Goal: Navigation & Orientation: Find specific page/section

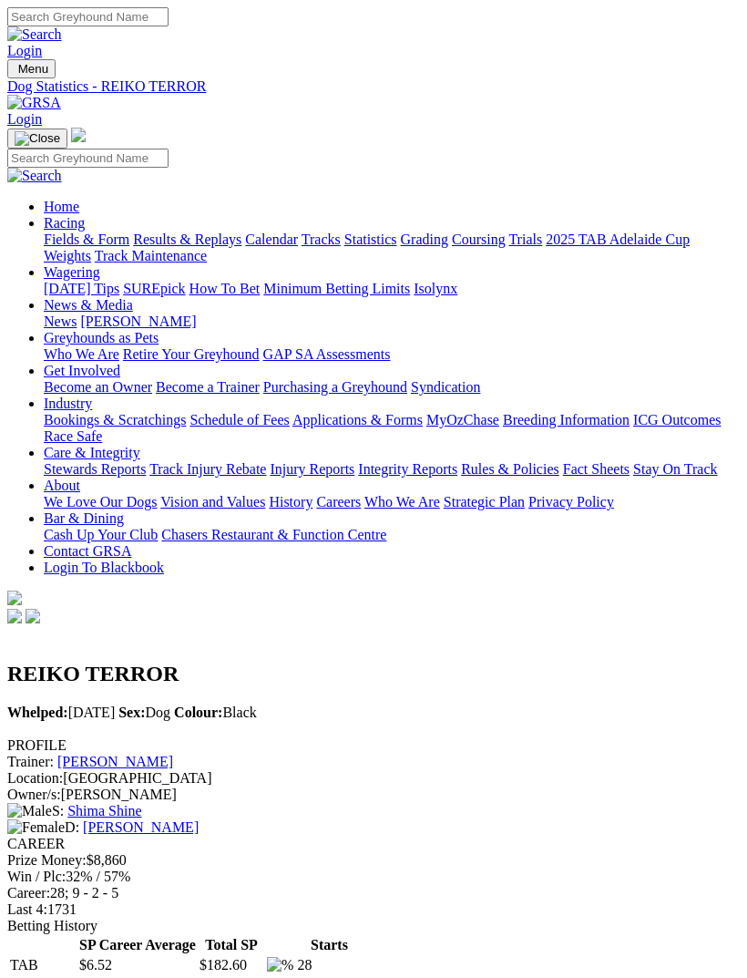
click at [129, 240] on link "Fields & Form" at bounding box center [87, 239] width 86 height 15
click at [15, 73] on img "Toggle navigation" at bounding box center [15, 73] width 0 height 0
click at [79, 199] on link "Home" at bounding box center [62, 206] width 36 height 15
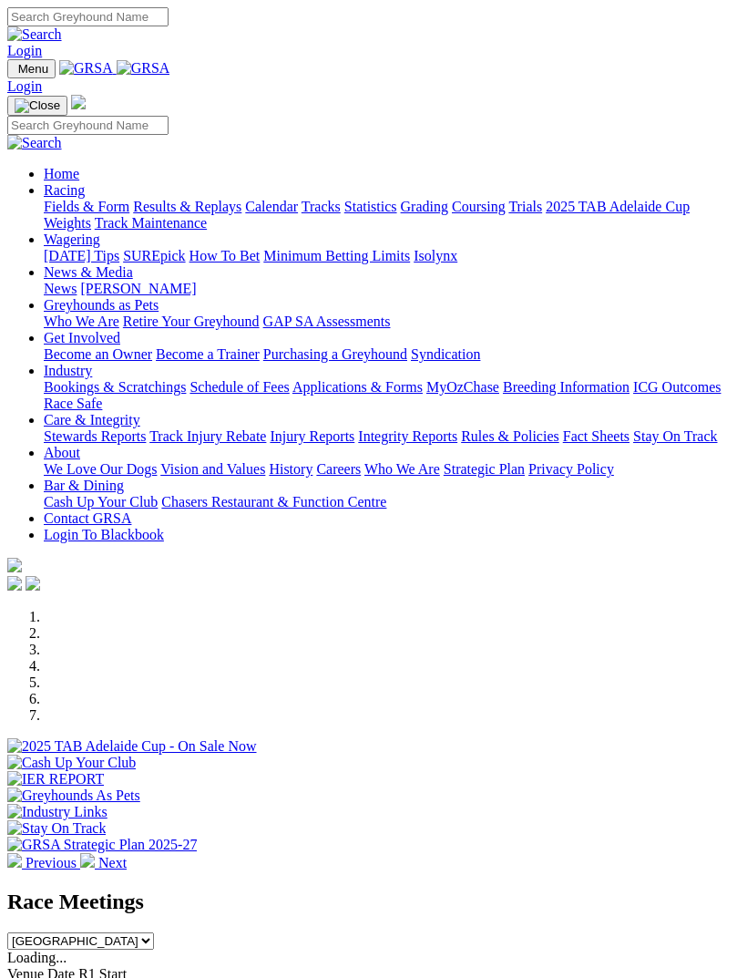
click at [133, 276] on link "News & Media" at bounding box center [88, 271] width 89 height 15
click at [185, 296] on link "[PERSON_NAME]" at bounding box center [138, 288] width 116 height 15
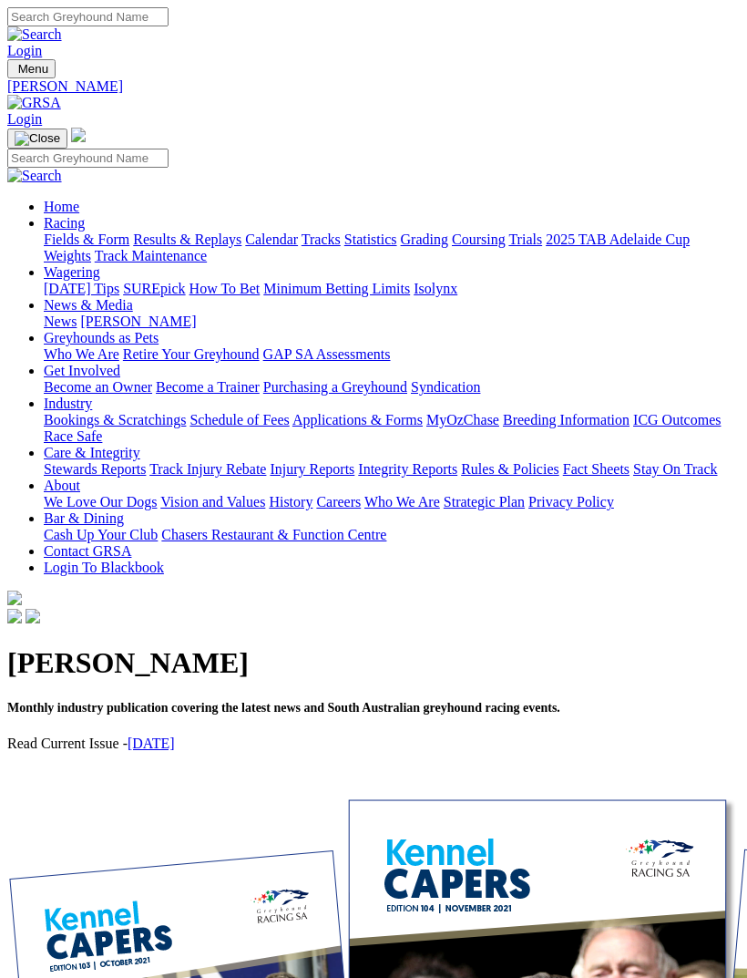
click at [175, 736] on link "August 2025" at bounding box center [151, 743] width 47 height 15
click at [15, 73] on img "Toggle navigation" at bounding box center [15, 73] width 0 height 0
click at [85, 215] on link "Racing" at bounding box center [64, 222] width 41 height 15
click at [129, 247] on link "Fields & Form" at bounding box center [87, 239] width 86 height 15
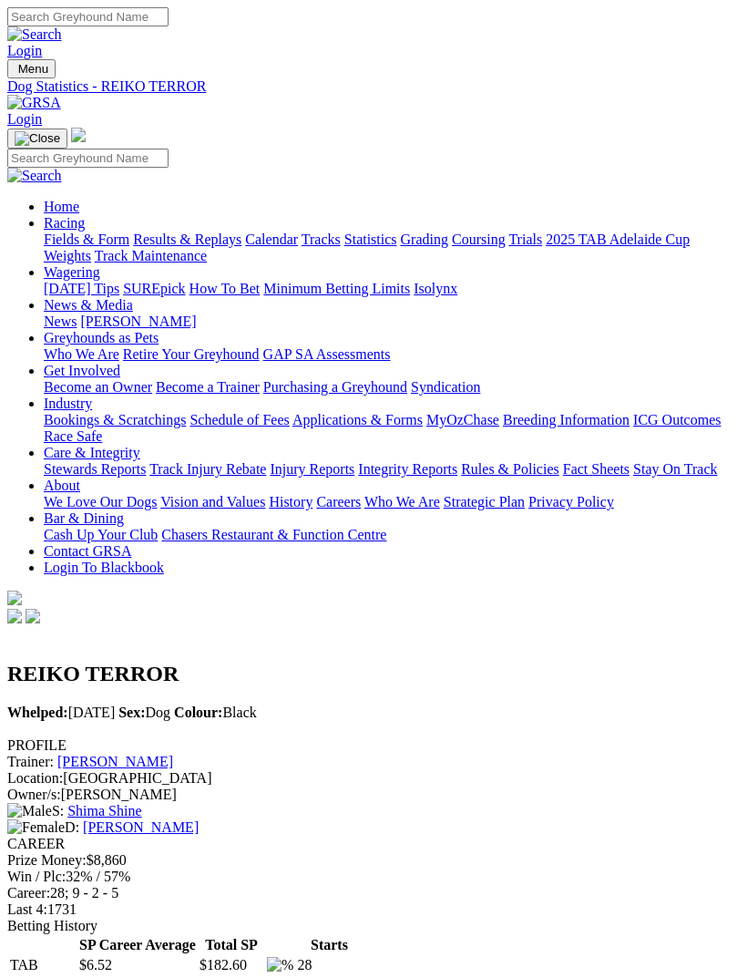
click at [15, 73] on img "Toggle navigation" at bounding box center [15, 73] width 0 height 0
click at [245, 247] on link "Calendar" at bounding box center [271, 239] width 53 height 15
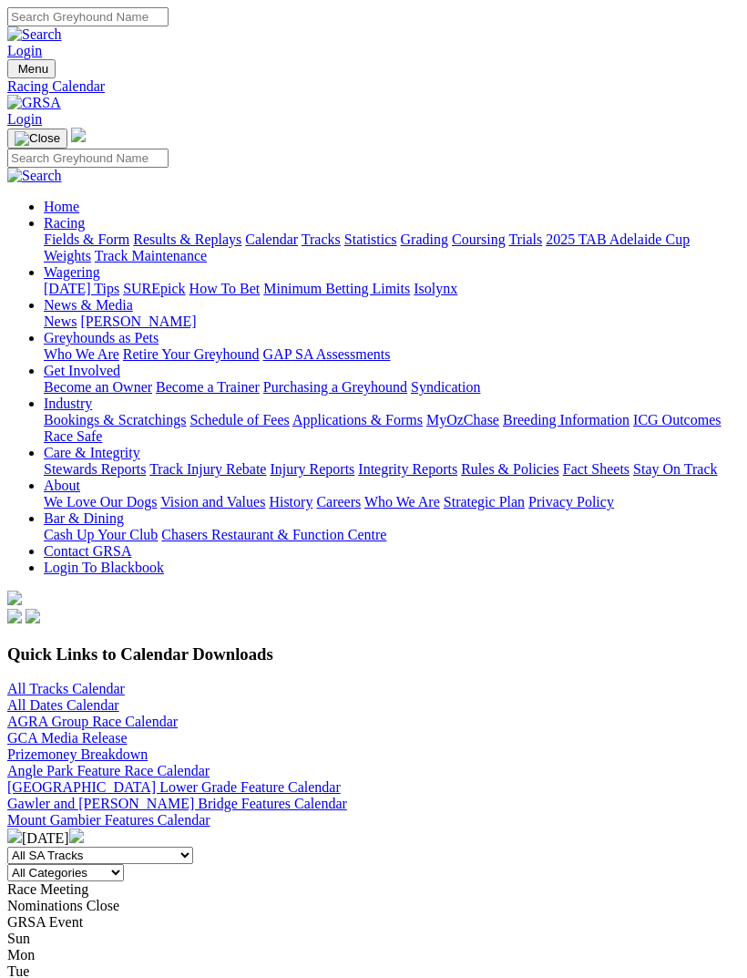
click at [79, 681] on link "All Tracks Calendar" at bounding box center [66, 688] width 118 height 15
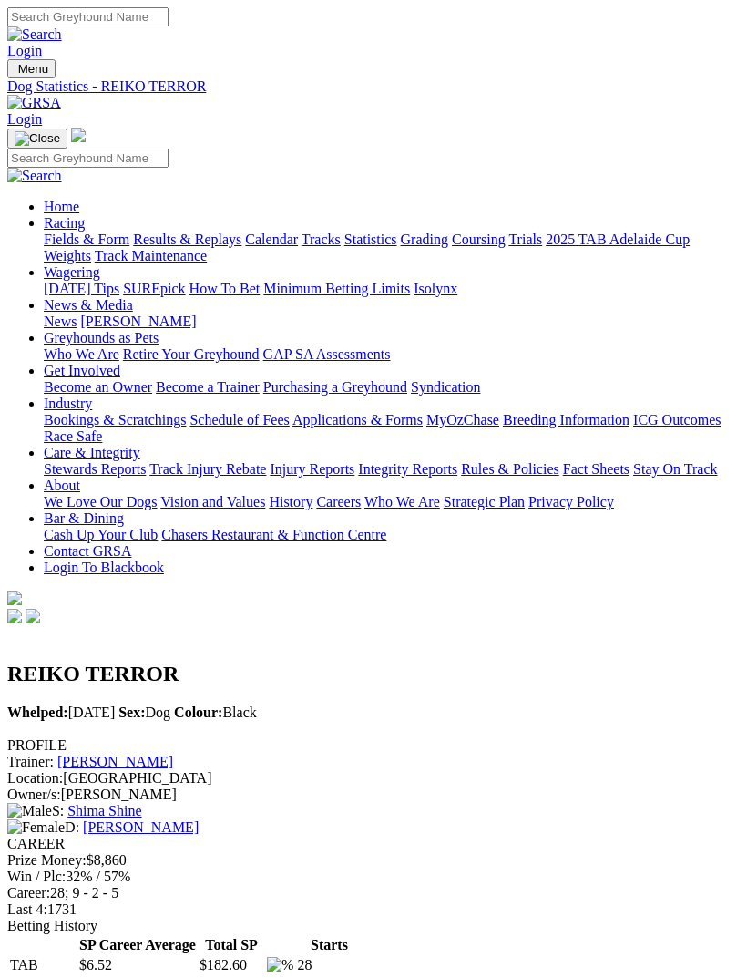
click at [39, 191] on div "Home Racing Fields & Form Results & Replays Calendar Tracks Statistics Grading …" at bounding box center [373, 377] width 733 height 499
click at [60, 131] on img "Toggle navigation" at bounding box center [38, 138] width 46 height 15
click at [15, 73] on img "Toggle navigation" at bounding box center [15, 73] width 0 height 0
click at [129, 238] on link "Fields & Form" at bounding box center [87, 239] width 86 height 15
